Goal: Task Accomplishment & Management: Manage account settings

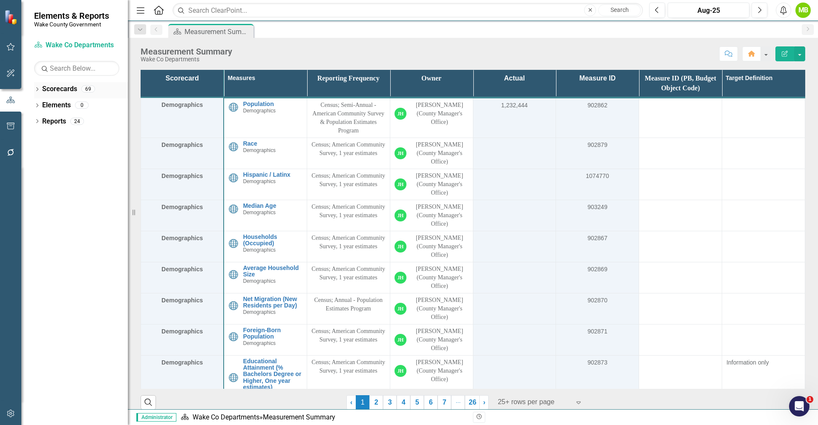
click at [35, 89] on icon "Dropdown" at bounding box center [37, 90] width 6 height 5
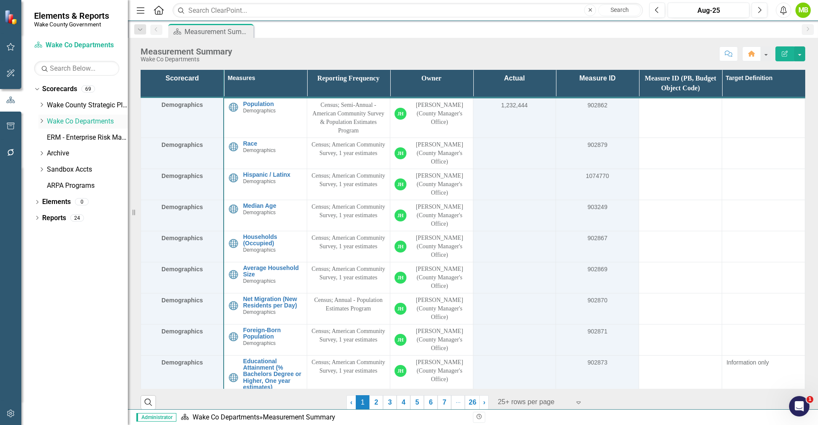
click at [43, 122] on icon "Dropdown" at bounding box center [41, 120] width 6 height 5
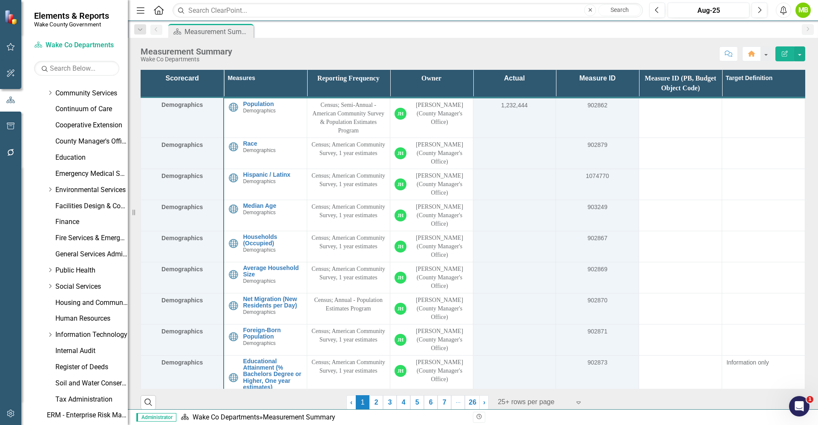
scroll to position [222, 0]
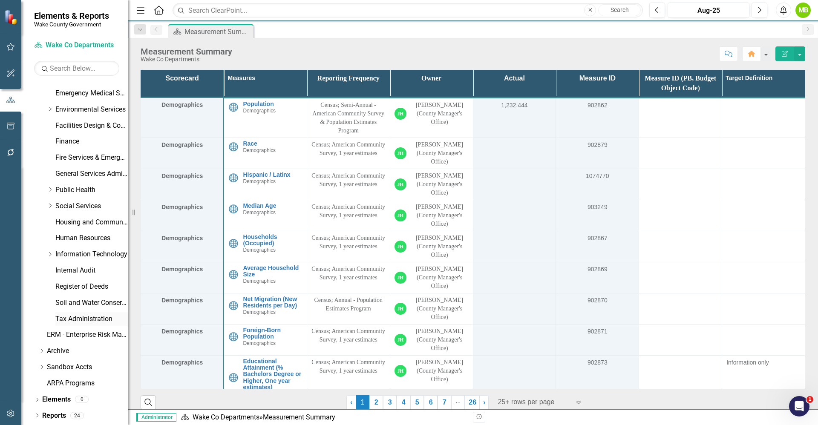
click at [90, 316] on link "Tax Administration" at bounding box center [91, 320] width 72 height 10
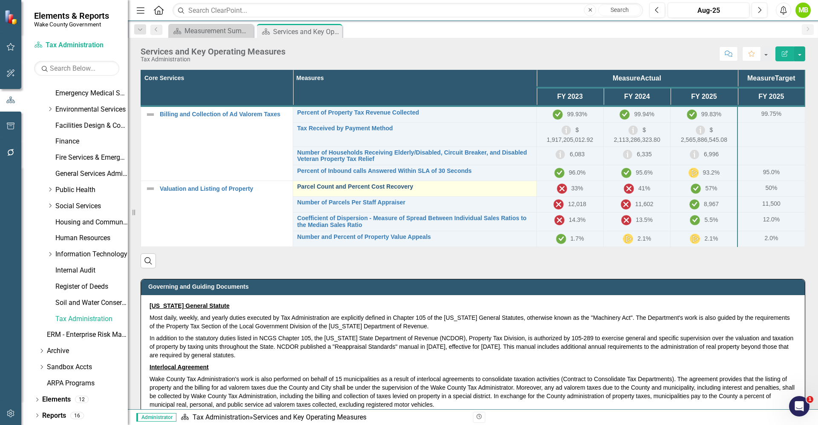
click at [395, 188] on link "Parcel Count and Percent Cost Recovery" at bounding box center [415, 187] width 235 height 6
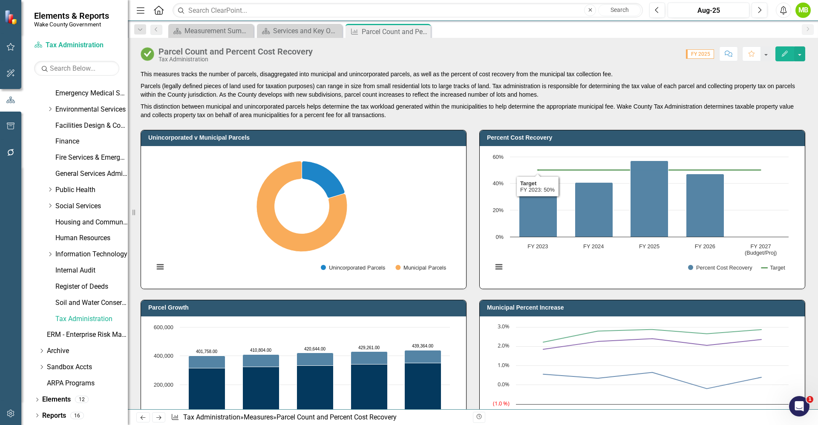
scroll to position [64, 0]
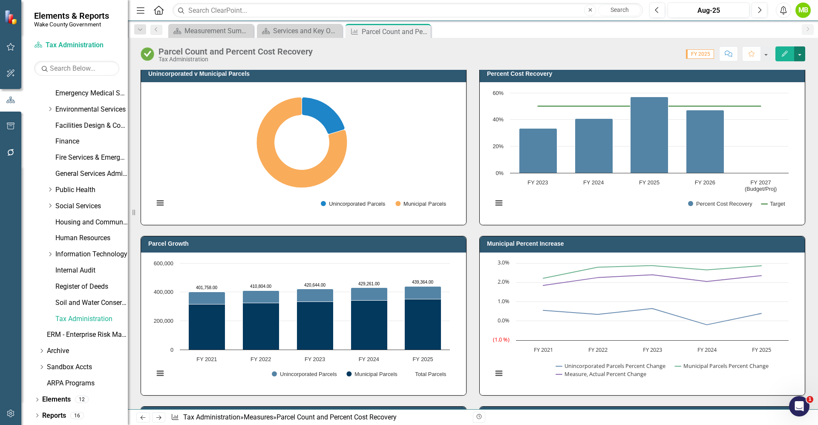
click at [798, 55] on button "button" at bounding box center [799, 53] width 11 height 15
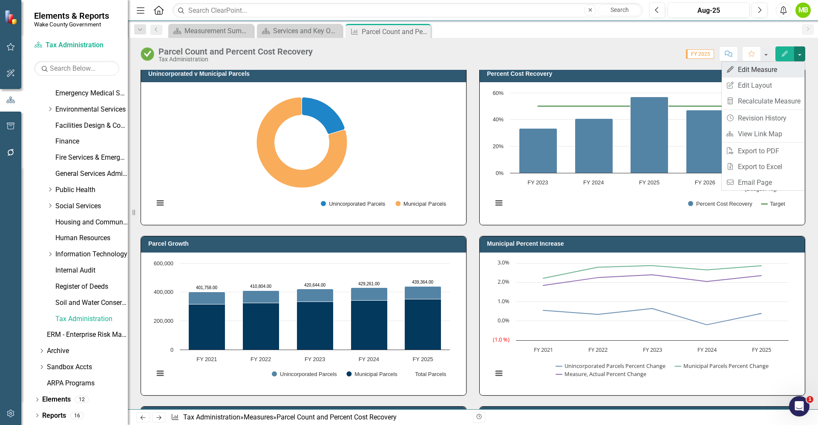
click at [781, 70] on link "Edit Edit Measure" at bounding box center [763, 70] width 83 height 16
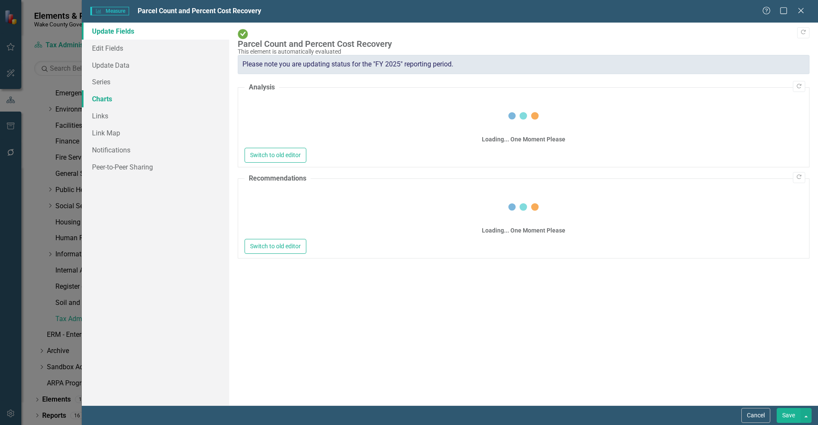
click at [129, 98] on link "Charts" at bounding box center [155, 98] width 147 height 17
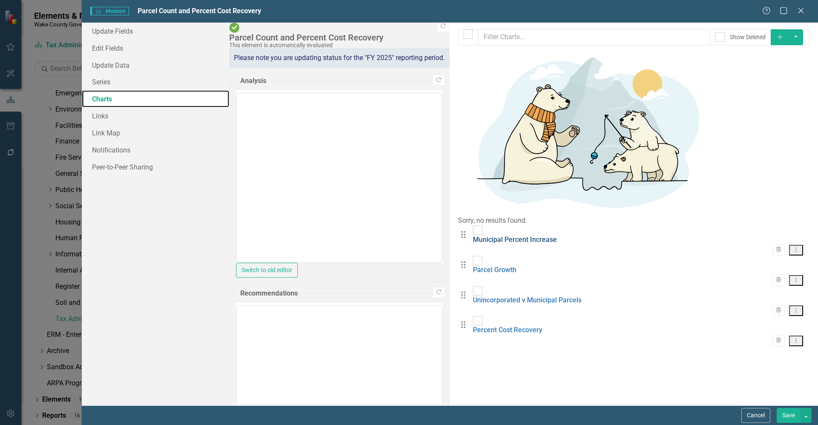
scroll to position [0, 0]
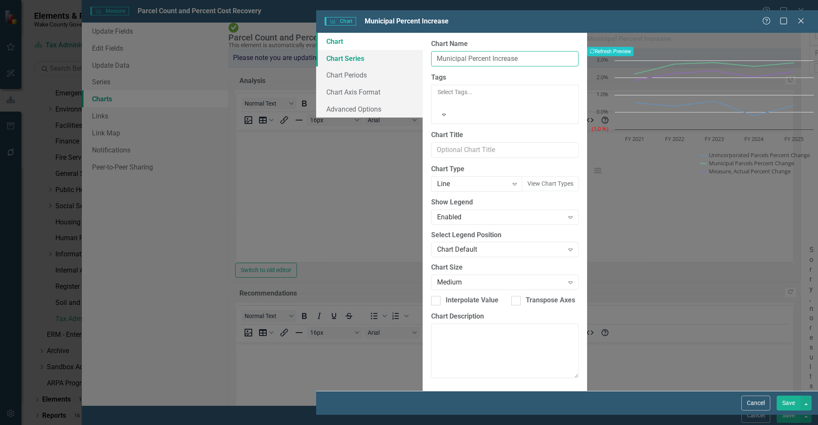
drag, startPoint x: 430, startPoint y: 51, endPoint x: 266, endPoint y: 50, distance: 164.5
click at [316, 50] on div "Chart Chart Series Chart Periods Chart Axis Format Advanced Options From this p…" at bounding box center [567, 212] width 502 height 359
type input "Percent Change Parcel Count"
click at [782, 411] on button "Save" at bounding box center [789, 403] width 24 height 15
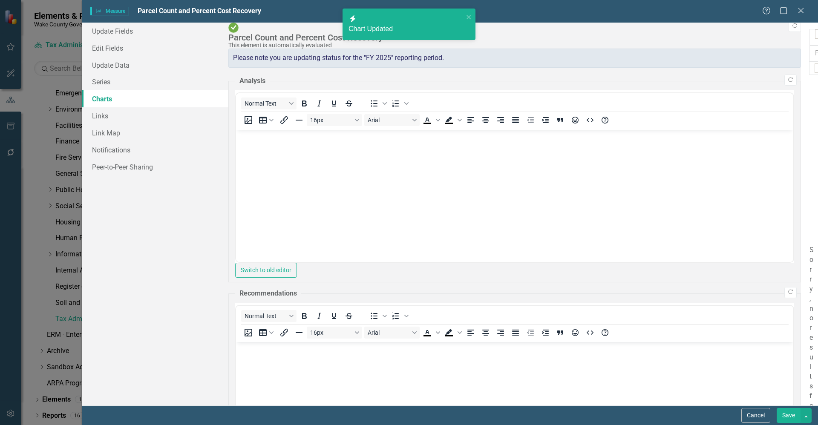
click at [798, 417] on button "Save" at bounding box center [789, 415] width 24 height 15
